Goal: Task Accomplishment & Management: Use online tool/utility

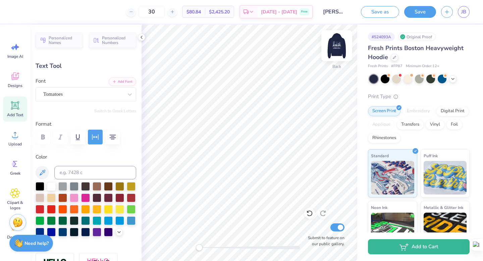
click at [334, 43] on img at bounding box center [336, 45] width 27 height 27
type input "8.65"
type input "3.42"
type input "5.04"
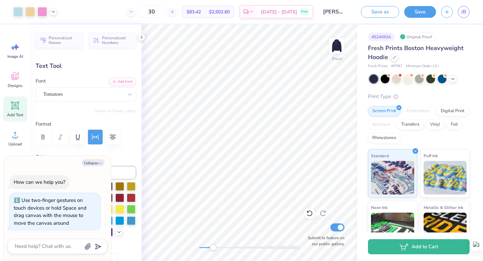
drag, startPoint x: 199, startPoint y: 248, endPoint x: 212, endPoint y: 247, distance: 12.8
click at [212, 247] on div "Accessibility label" at bounding box center [213, 247] width 7 height 7
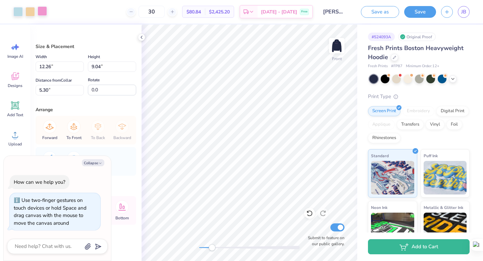
click at [38, 9] on div at bounding box center [42, 10] width 9 height 9
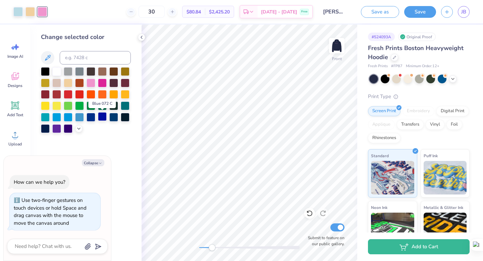
click at [101, 118] on div at bounding box center [102, 116] width 9 height 9
click at [111, 120] on div at bounding box center [113, 116] width 9 height 9
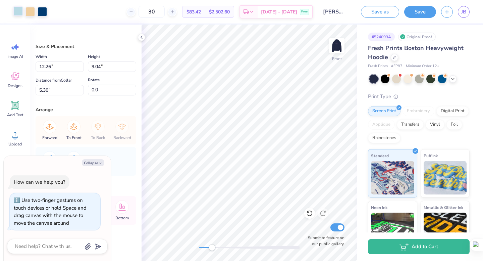
click at [21, 11] on div at bounding box center [17, 10] width 9 height 9
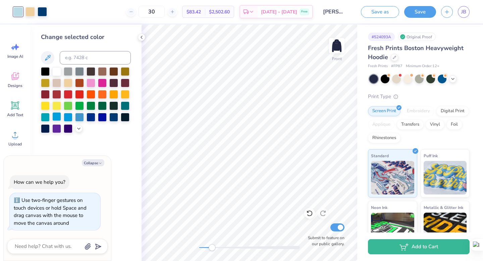
click at [55, 115] on div at bounding box center [56, 116] width 9 height 9
click at [68, 119] on div at bounding box center [68, 116] width 9 height 9
click at [79, 118] on div at bounding box center [79, 116] width 9 height 9
click at [86, 135] on div "Change selected color" at bounding box center [85, 142] width 111 height 236
click at [78, 130] on icon at bounding box center [78, 127] width 5 height 5
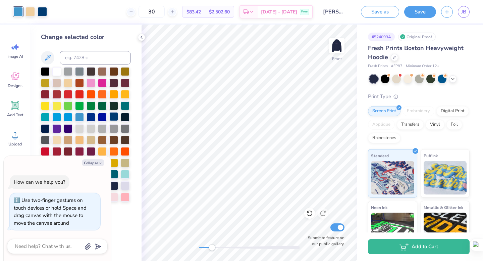
click at [111, 118] on div at bounding box center [113, 116] width 9 height 9
click at [101, 118] on div at bounding box center [102, 116] width 9 height 9
click at [93, 118] on div at bounding box center [91, 116] width 9 height 9
click at [80, 117] on div at bounding box center [79, 116] width 9 height 9
click at [94, 163] on button "Collapse" at bounding box center [93, 162] width 22 height 7
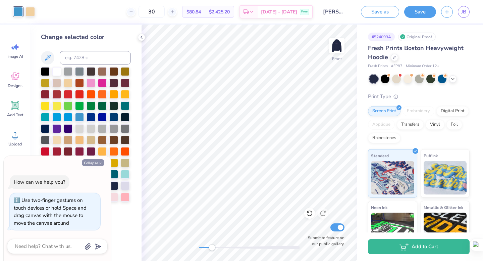
type textarea "x"
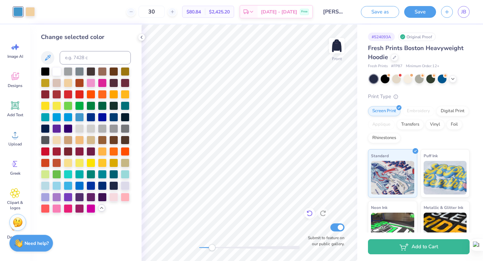
click at [308, 213] on icon at bounding box center [309, 213] width 7 height 7
click at [309, 214] on icon at bounding box center [309, 213] width 7 height 7
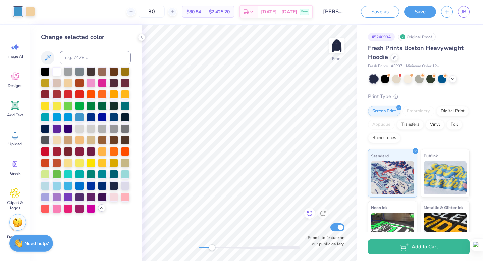
click at [309, 214] on icon at bounding box center [309, 213] width 7 height 7
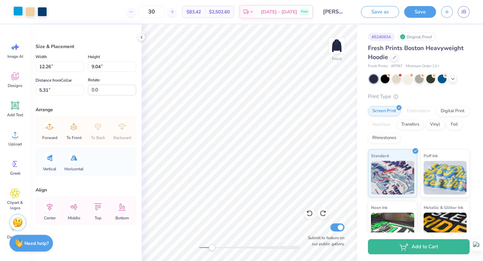
click at [15, 10] on div at bounding box center [17, 10] width 9 height 9
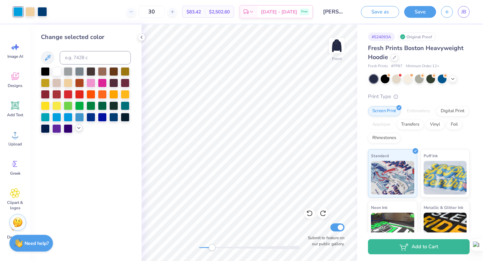
click at [76, 127] on icon at bounding box center [78, 127] width 5 height 5
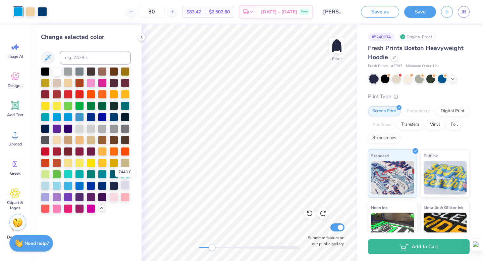
click at [127, 185] on div at bounding box center [125, 184] width 9 height 9
click at [101, 186] on div at bounding box center [102, 184] width 9 height 9
click at [89, 185] on div at bounding box center [91, 184] width 9 height 9
click at [91, 82] on div at bounding box center [91, 82] width 9 height 9
click at [105, 84] on div at bounding box center [102, 82] width 9 height 9
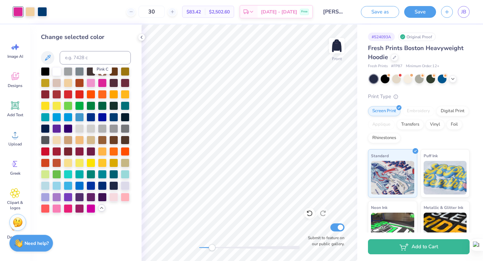
click at [96, 84] on div at bounding box center [86, 140] width 90 height 146
click at [57, 71] on div at bounding box center [56, 70] width 9 height 9
click at [50, 185] on div at bounding box center [86, 140] width 90 height 146
click at [57, 186] on div at bounding box center [56, 184] width 9 height 9
click at [65, 187] on div at bounding box center [68, 184] width 9 height 9
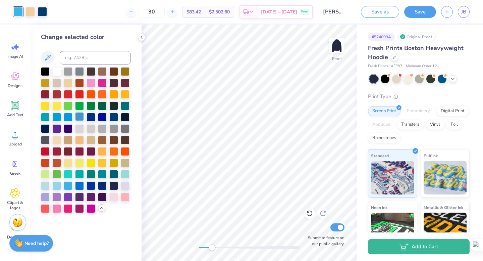
click at [78, 116] on div at bounding box center [79, 116] width 9 height 9
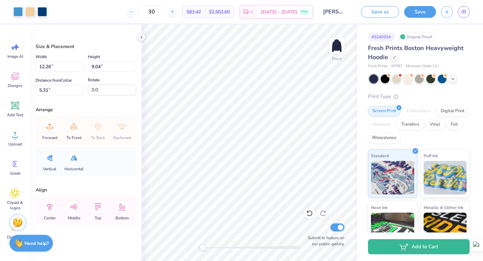
click at [203, 251] on div "Front Submit to feature on our public gallery." at bounding box center [249, 142] width 216 height 236
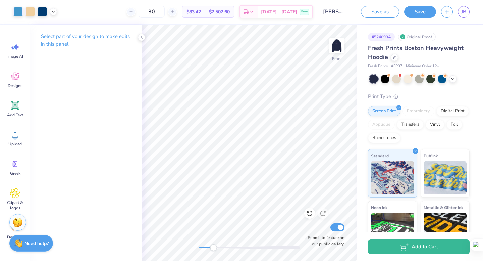
click at [213, 252] on div "Front Submit to feature on our public gallery." at bounding box center [249, 142] width 216 height 236
click at [338, 44] on img at bounding box center [336, 45] width 27 height 27
click at [338, 44] on img at bounding box center [336, 45] width 13 height 13
drag, startPoint x: 214, startPoint y: 248, endPoint x: 201, endPoint y: 250, distance: 13.2
click at [201, 250] on div "Accessibility label" at bounding box center [201, 247] width 7 height 7
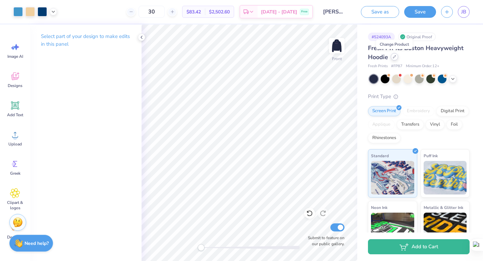
click at [394, 56] on icon at bounding box center [394, 56] width 3 height 3
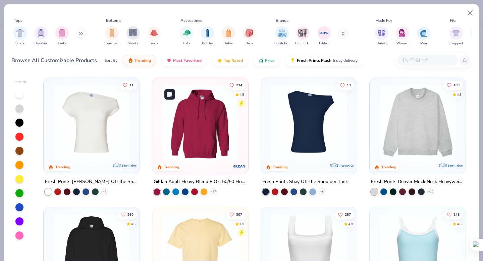
click at [189, 131] on img at bounding box center [200, 122] width 82 height 76
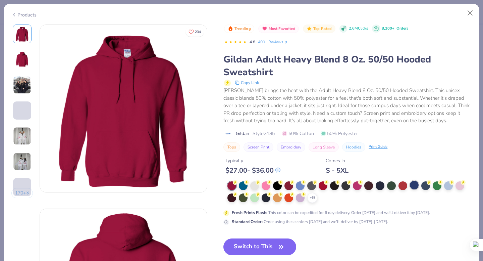
click at [417, 185] on div at bounding box center [414, 184] width 9 height 9
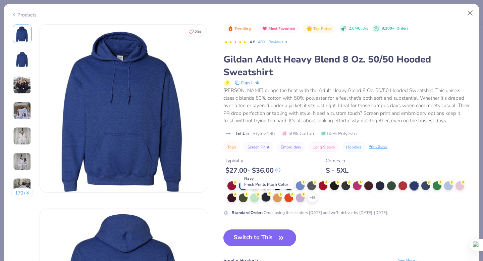
click at [267, 196] on div at bounding box center [266, 196] width 9 height 9
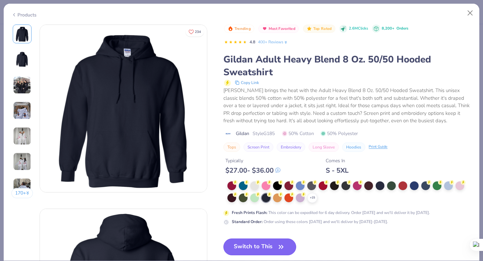
click at [273, 245] on button "Switch to This" at bounding box center [259, 246] width 73 height 17
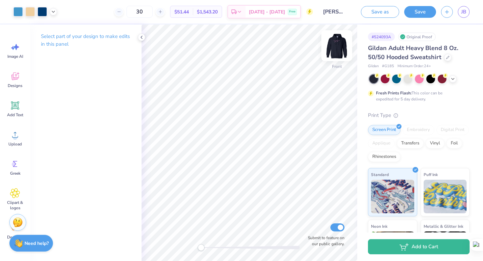
click at [342, 41] on img at bounding box center [336, 45] width 27 height 27
drag, startPoint x: 338, startPoint y: 44, endPoint x: 445, endPoint y: 56, distance: 106.9
click at [338, 44] on img at bounding box center [336, 45] width 13 height 13
click at [447, 55] on div at bounding box center [447, 56] width 7 height 7
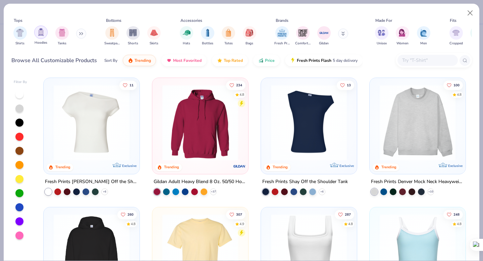
click at [43, 34] on img "filter for Hoodies" at bounding box center [40, 32] width 7 height 8
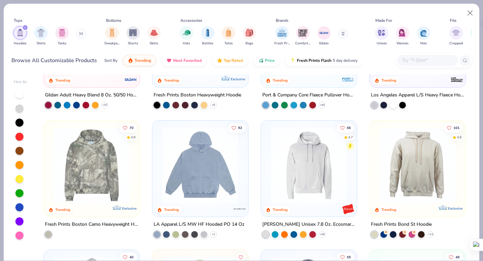
scroll to position [87, 0]
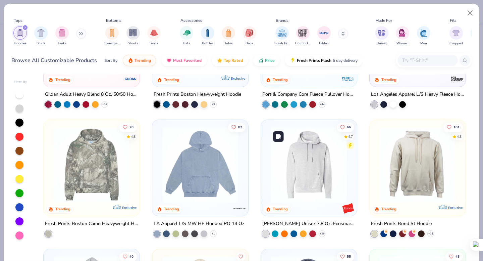
click at [314, 144] on img at bounding box center [309, 164] width 82 height 76
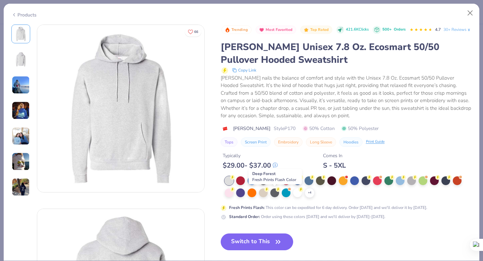
click at [275, 184] on div at bounding box center [274, 179] width 9 height 9
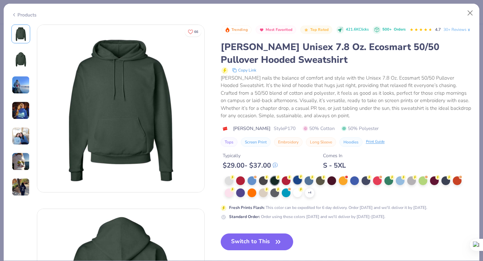
click at [295, 184] on div at bounding box center [297, 179] width 9 height 9
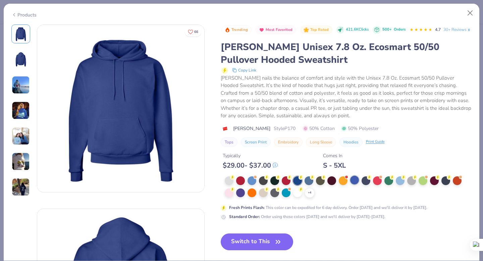
click at [355, 184] on div at bounding box center [354, 179] width 9 height 9
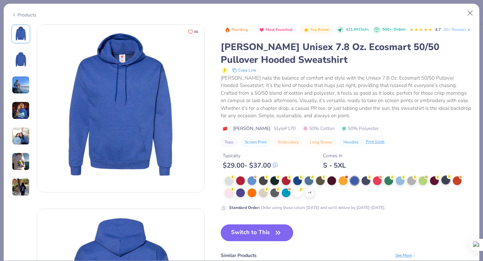
click at [449, 184] on div at bounding box center [445, 179] width 9 height 9
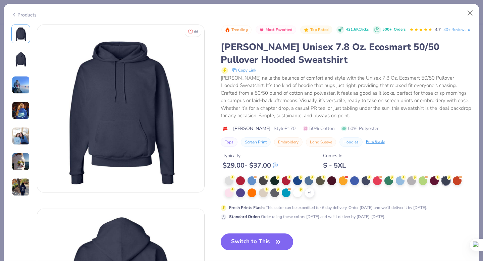
click at [250, 250] on button "Switch to This" at bounding box center [257, 241] width 73 height 17
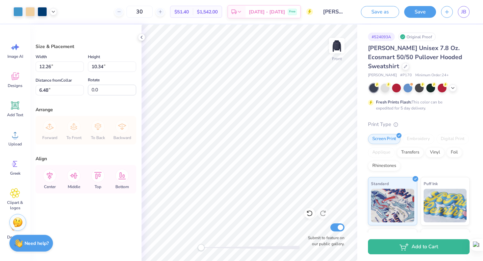
type input "6.48"
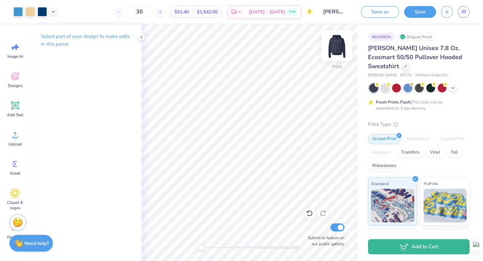
click at [338, 46] on img at bounding box center [336, 45] width 27 height 27
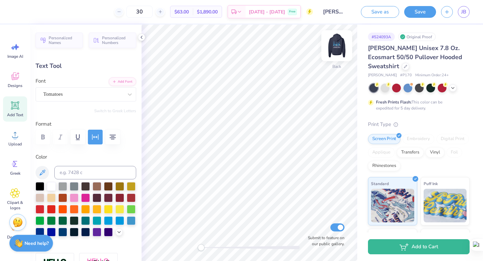
click at [337, 47] on img at bounding box center [336, 45] width 27 height 27
type input "8.29"
type input "3.28"
type input "6.04"
type input "8.28"
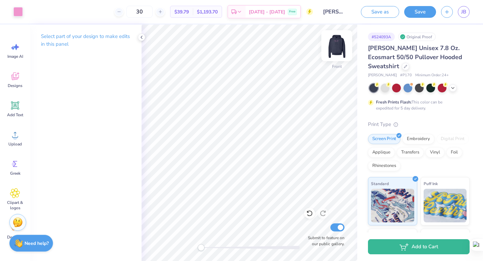
click at [333, 49] on img at bounding box center [336, 45] width 27 height 27
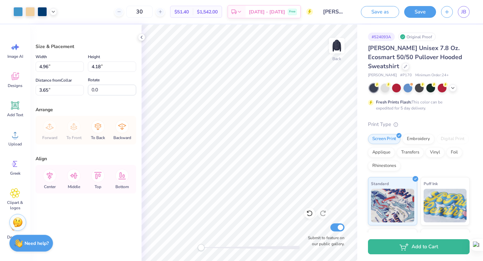
type input "4.96"
type input "4.18"
type input "7.77"
type input "3.19"
type input "8.10"
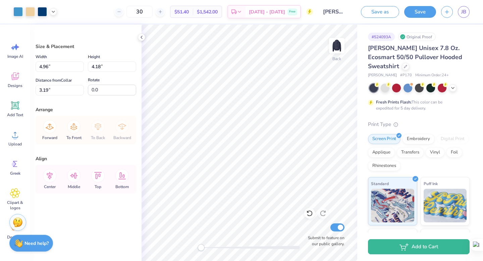
type input "6.83"
type input "3.00"
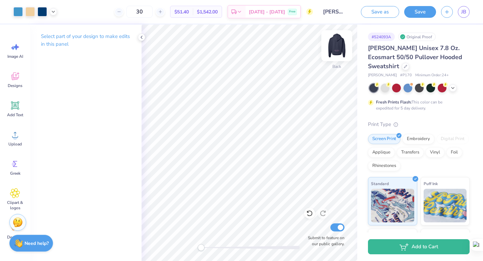
click at [340, 45] on img at bounding box center [336, 45] width 27 height 27
